Goal: Find specific page/section: Find specific page/section

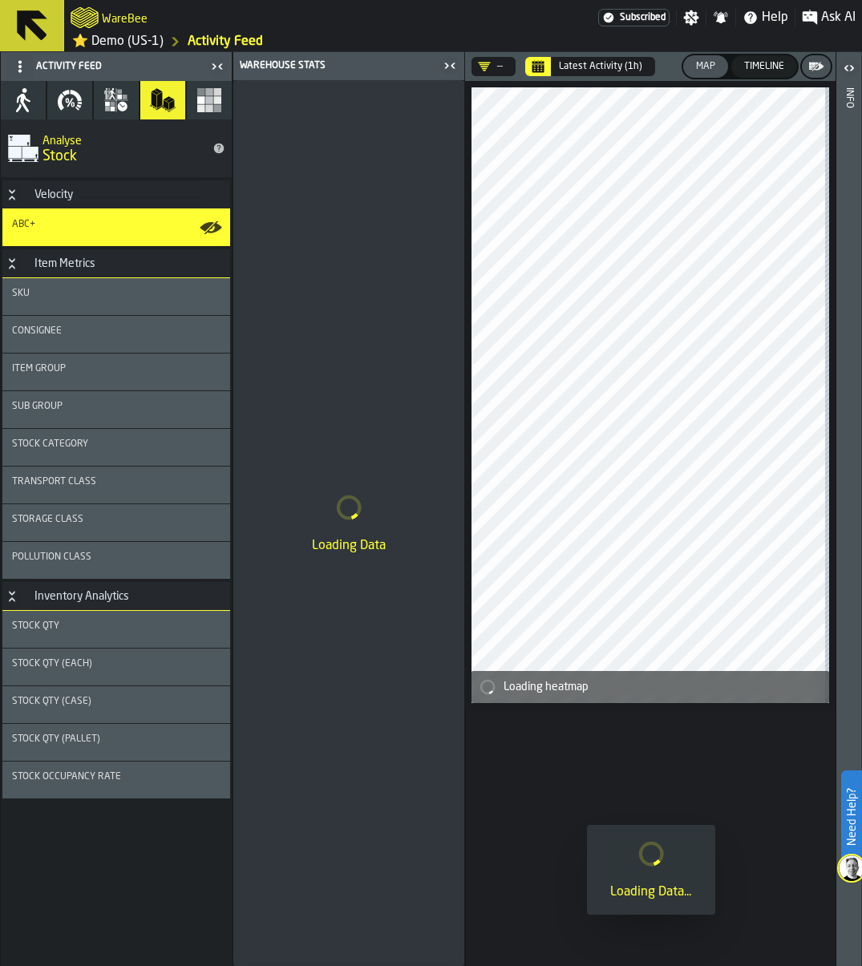
click at [541, 63] on icon "Calendar" at bounding box center [537, 66] width 13 height 13
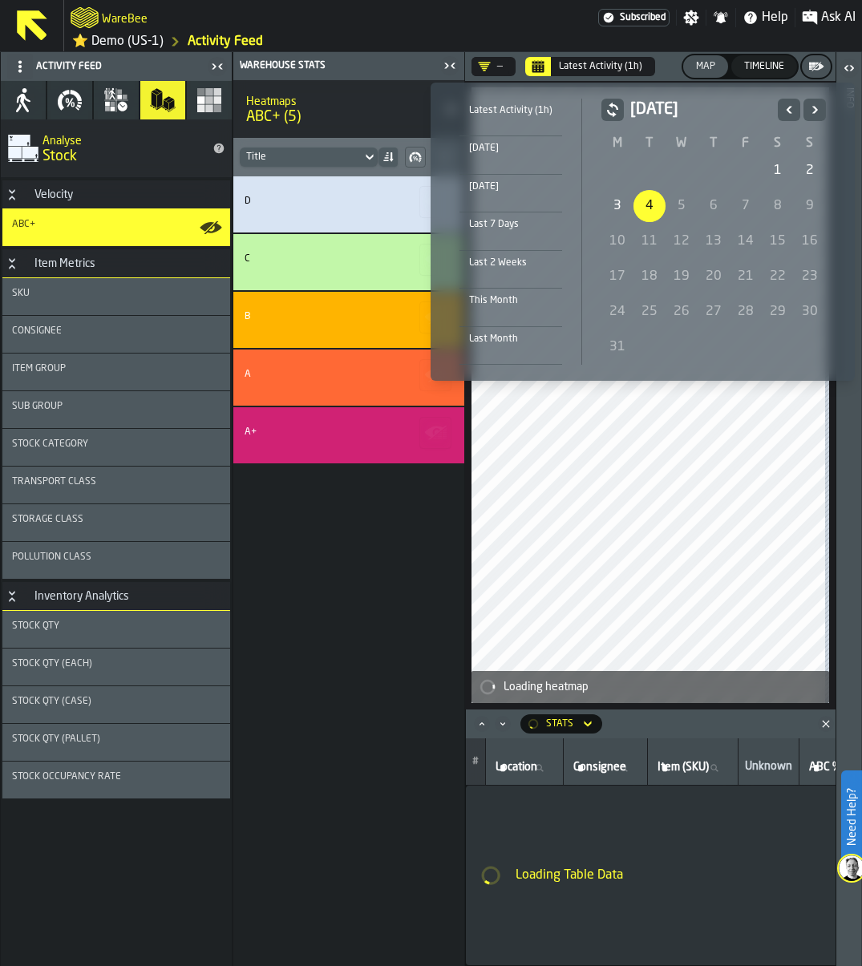
click at [782, 105] on icon "Previous" at bounding box center [789, 109] width 16 height 19
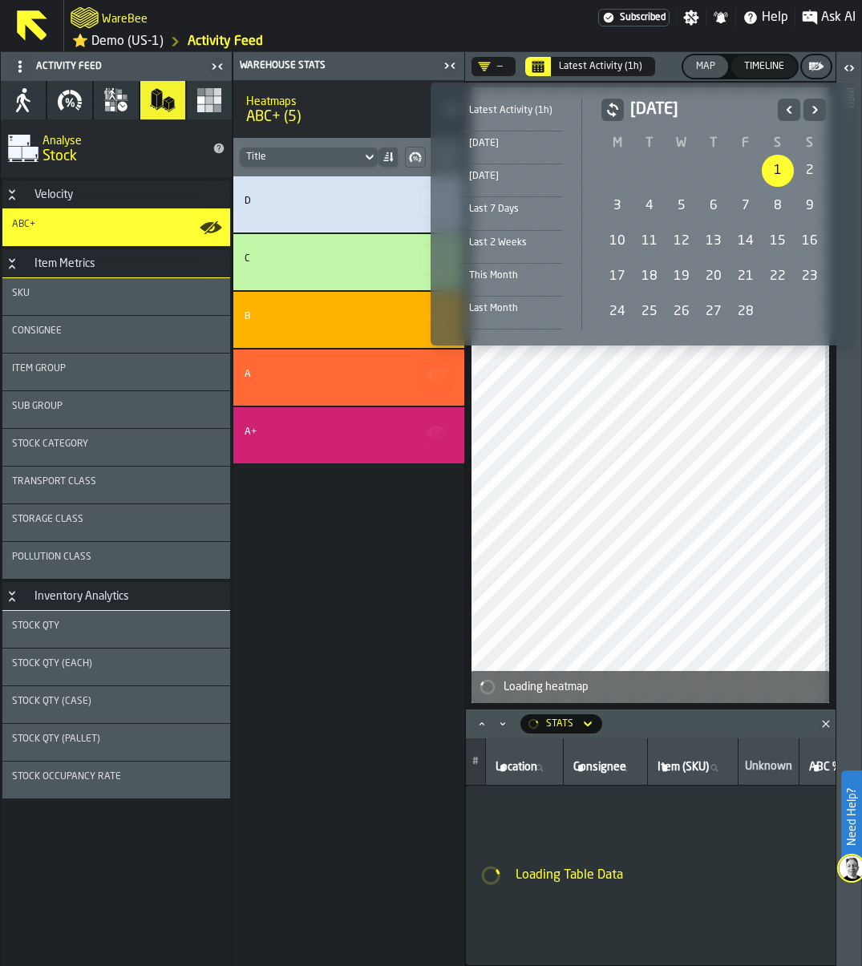
click at [770, 165] on div "1" at bounding box center [778, 171] width 32 height 32
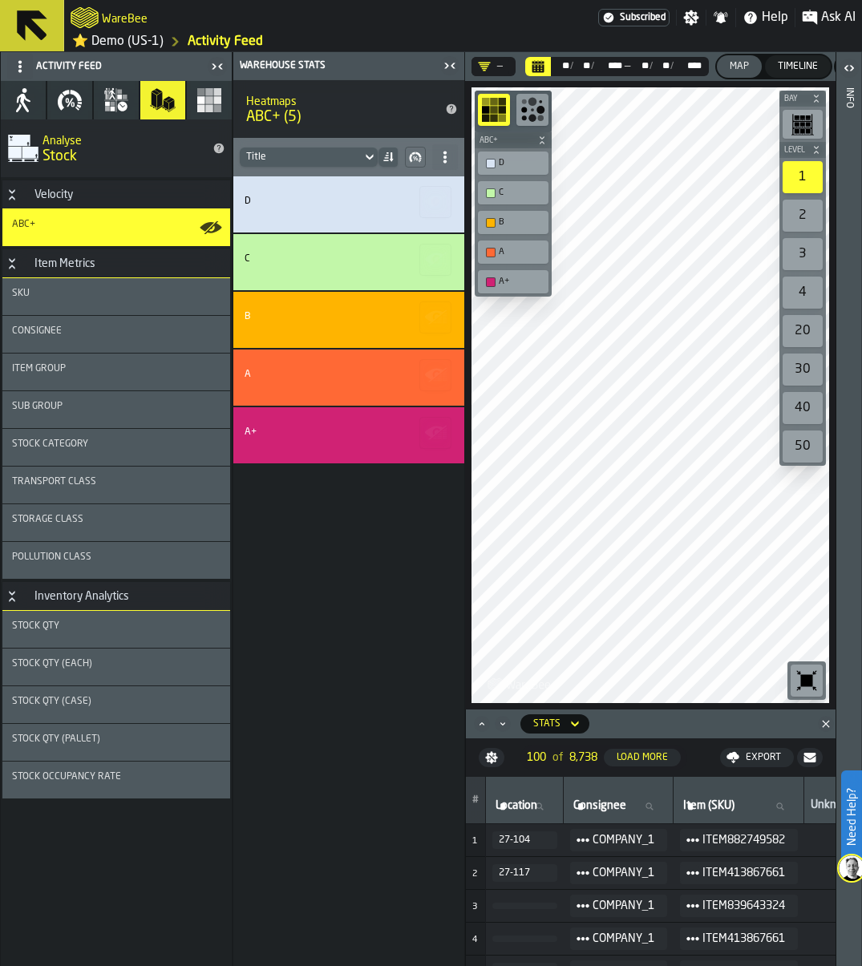
click at [414, 622] on div "D C B A A+" at bounding box center [348, 571] width 231 height 790
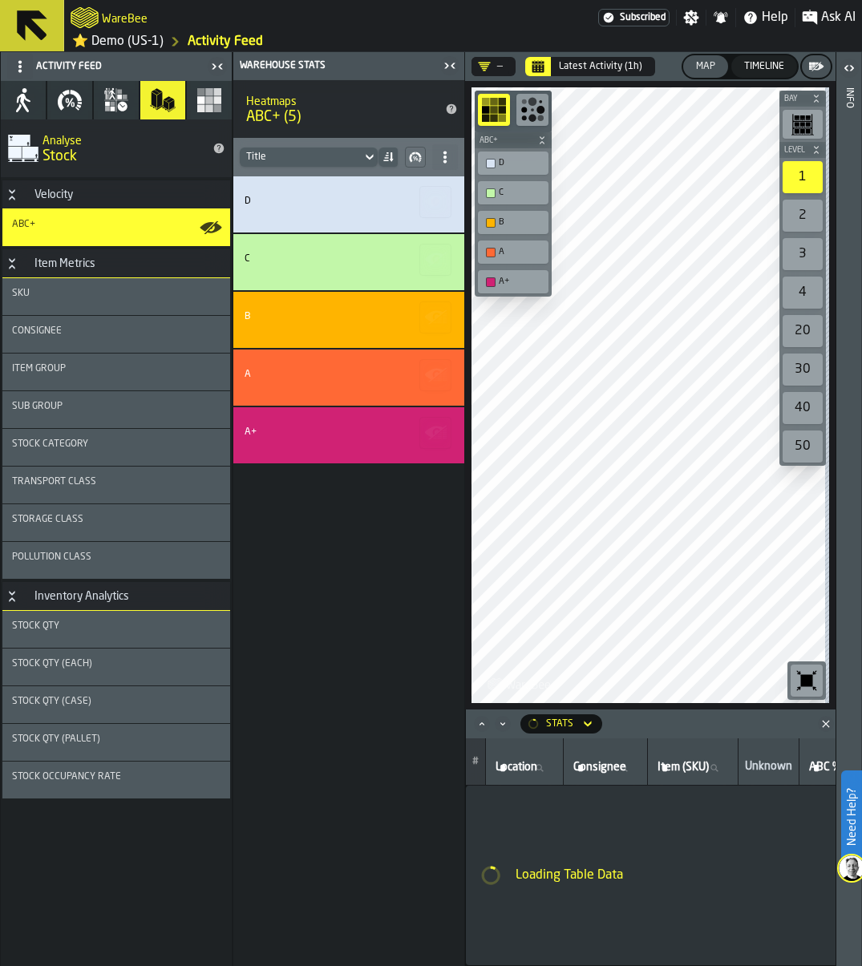
click at [338, 620] on div "D C B A A+" at bounding box center [348, 571] width 231 height 790
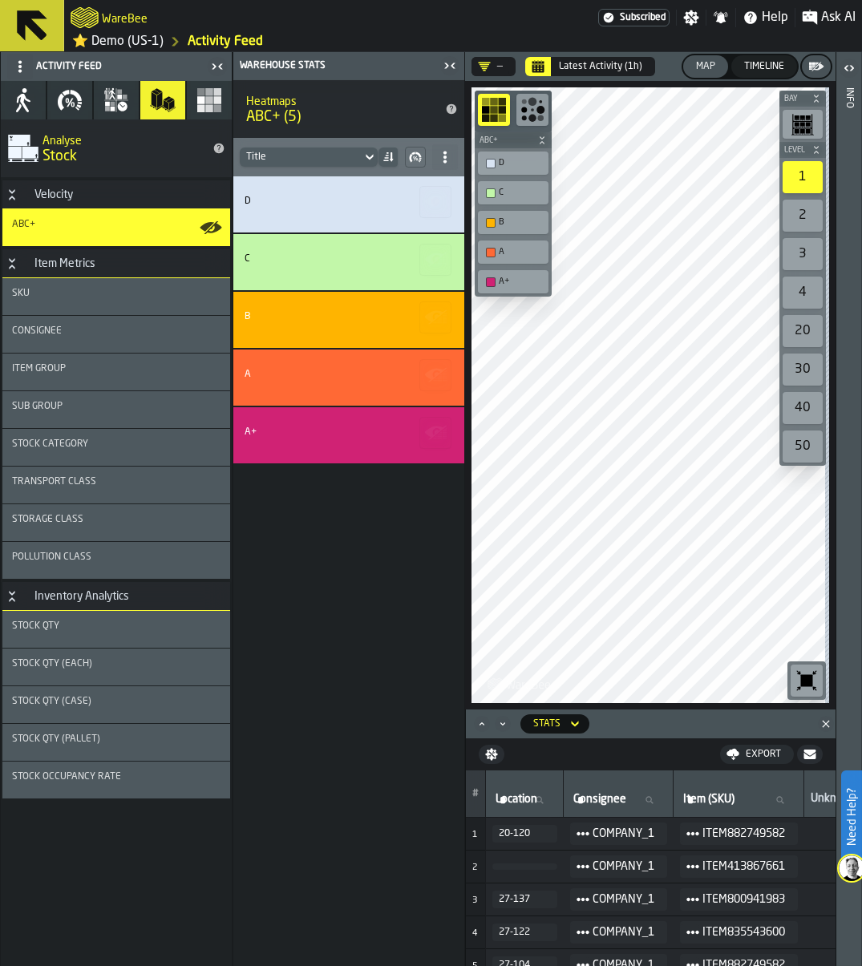
click at [535, 76] on header "— Latest Activity (1h) Map Timeline" at bounding box center [650, 66] width 370 height 29
click at [542, 65] on icon "Calendar" at bounding box center [538, 68] width 12 height 8
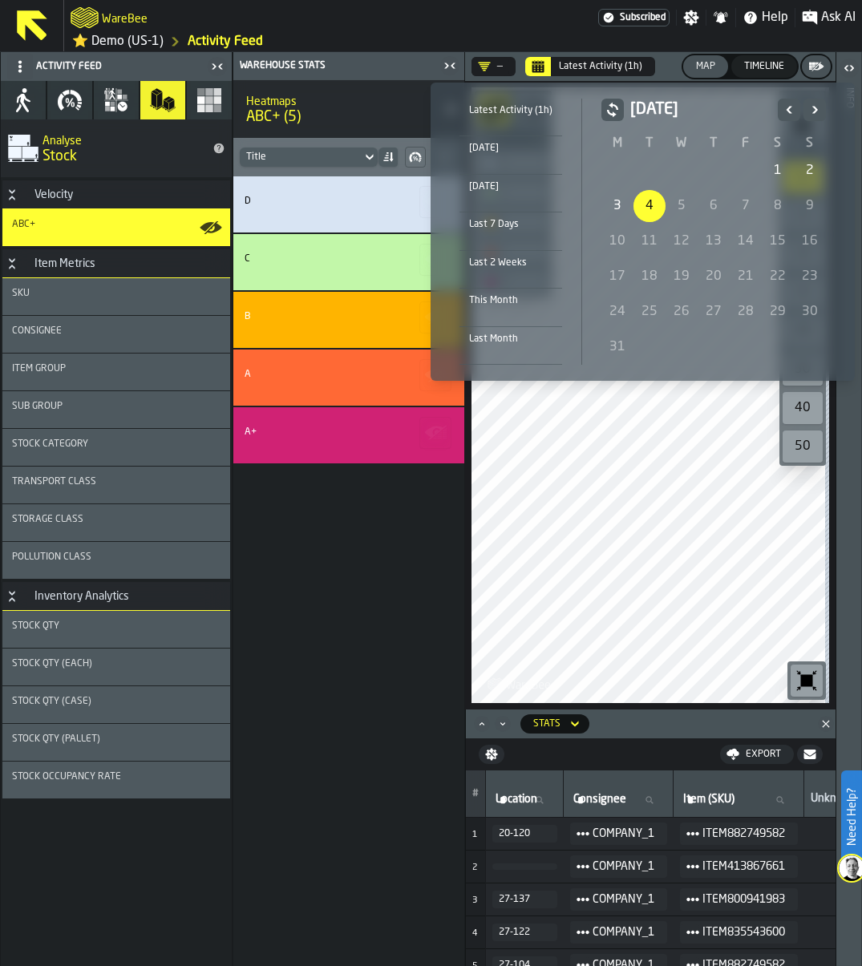
click at [510, 341] on div "Last Month" at bounding box center [510, 339] width 103 height 18
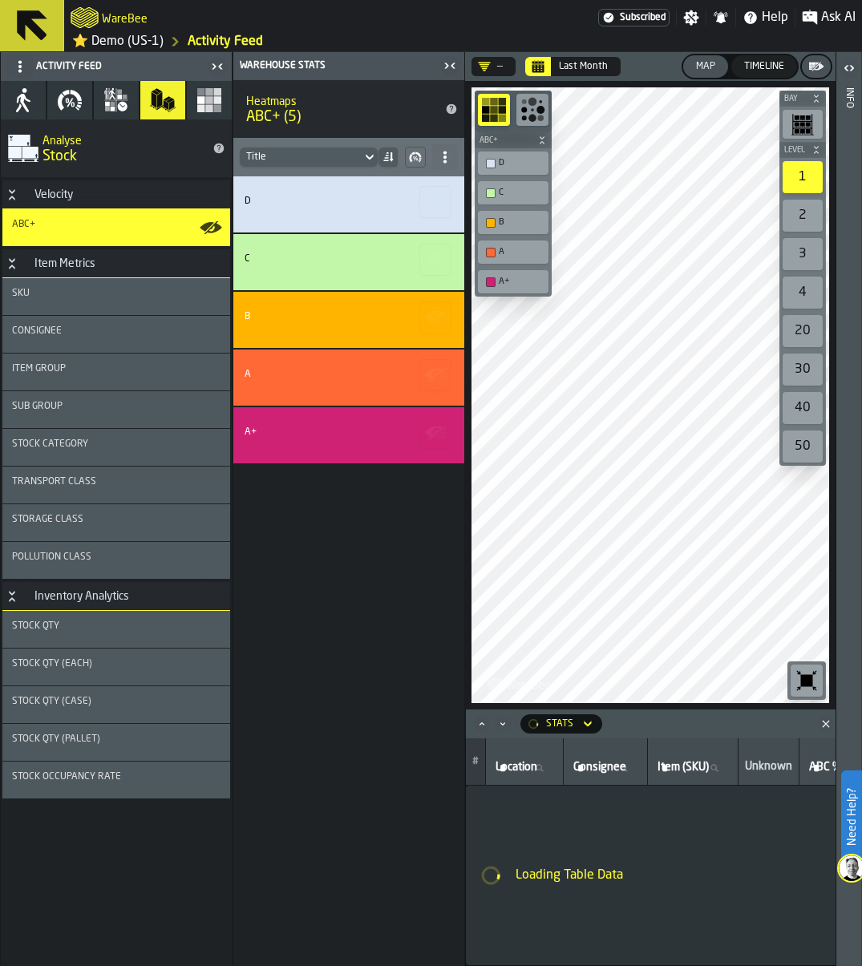
click at [399, 563] on div "D C B A A+" at bounding box center [348, 571] width 231 height 790
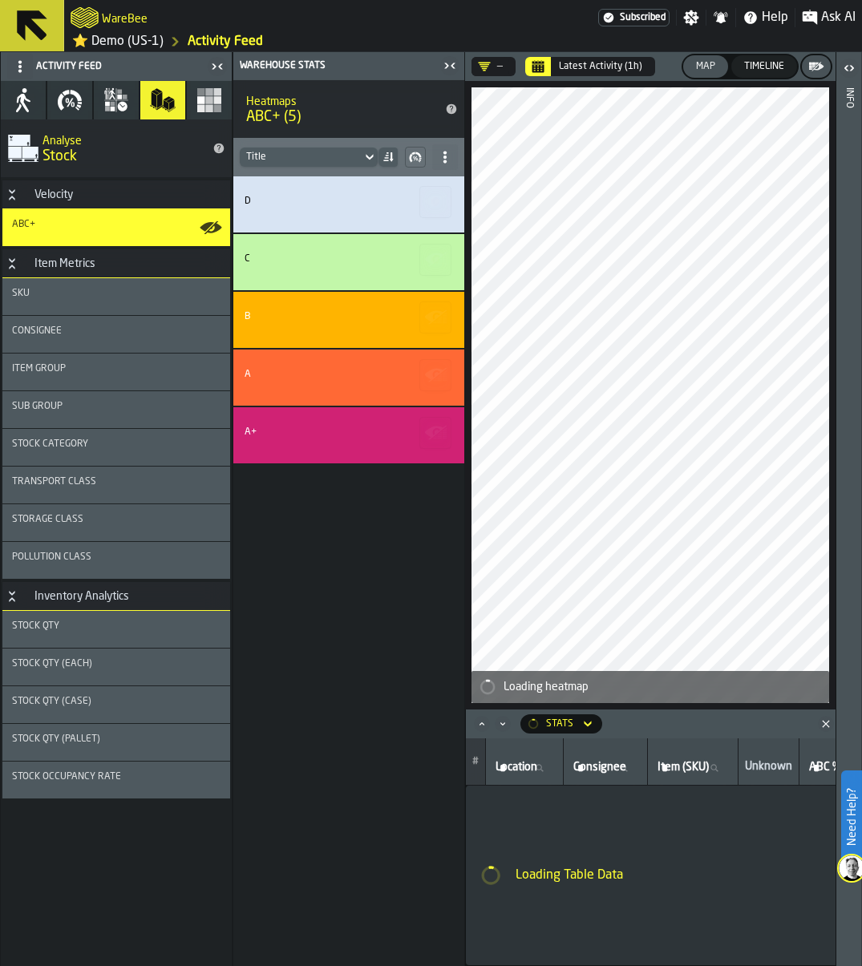
click at [22, 67] on icon at bounding box center [20, 66] width 13 height 13
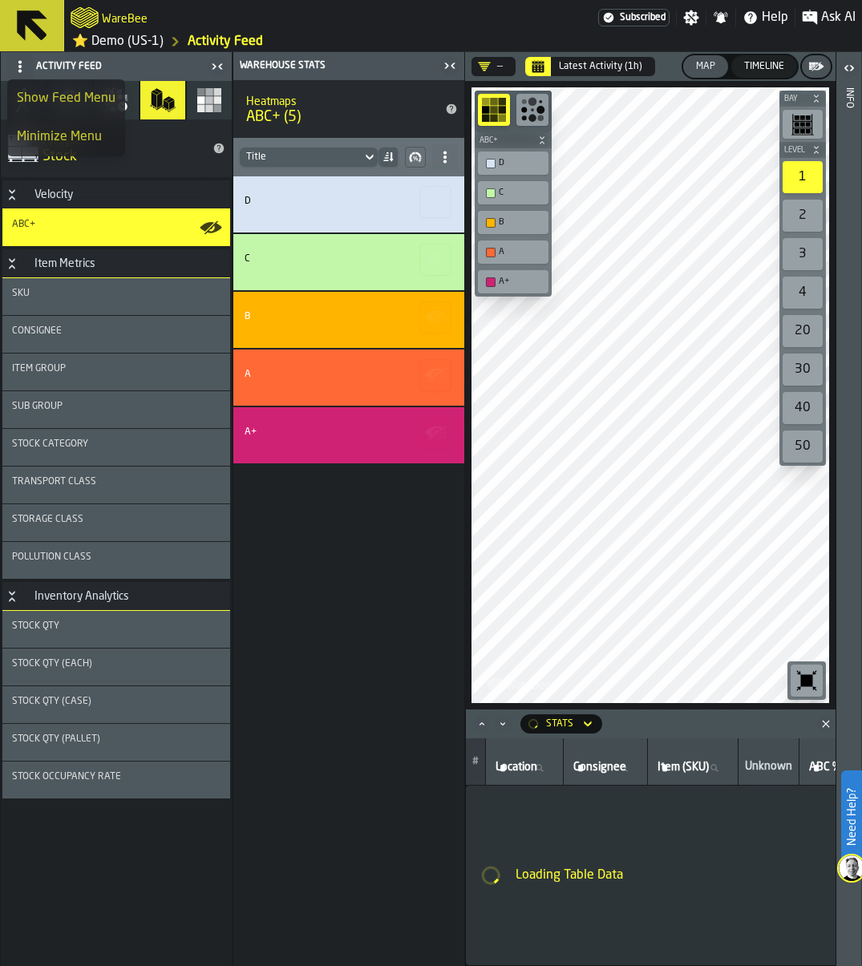
click at [323, 613] on div "D C B A A+" at bounding box center [348, 571] width 231 height 790
